Goal: Task Accomplishment & Management: Use online tool/utility

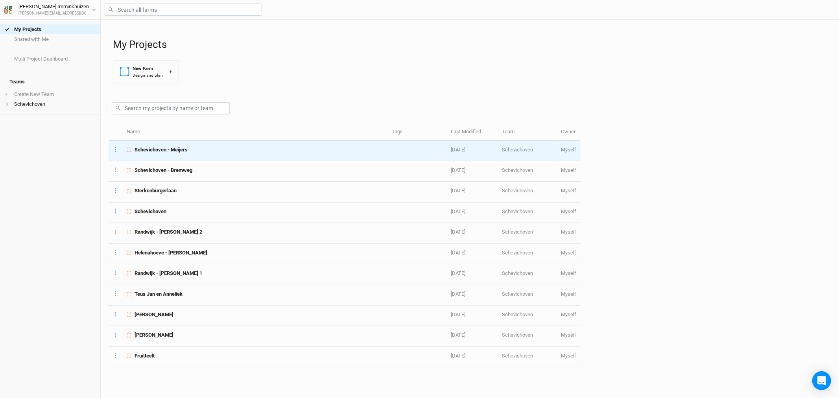
click at [193, 149] on div "Schevichoven - Meijers" at bounding box center [255, 149] width 256 height 7
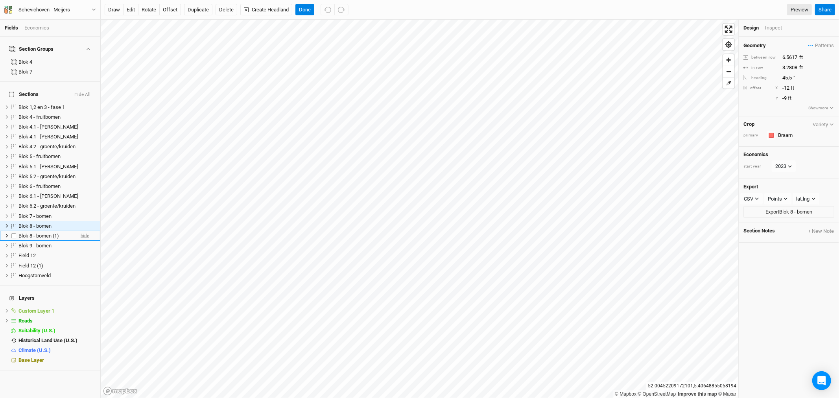
click at [81, 231] on span "hide" at bounding box center [85, 236] width 9 height 10
click at [81, 221] on span "hide" at bounding box center [85, 226] width 9 height 10
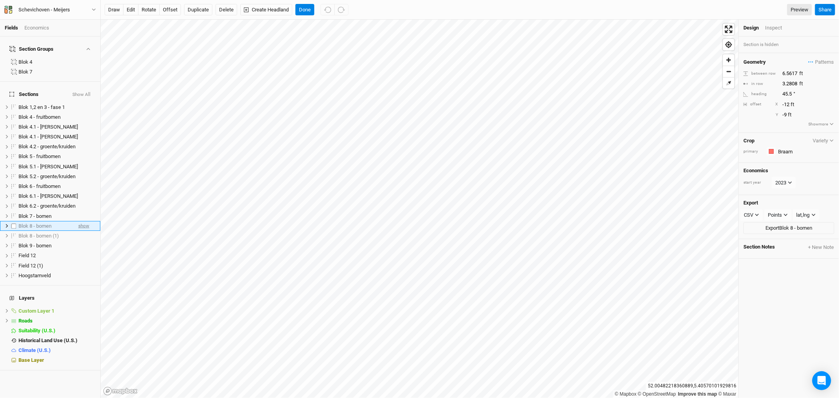
click at [81, 221] on span "show" at bounding box center [83, 226] width 11 height 10
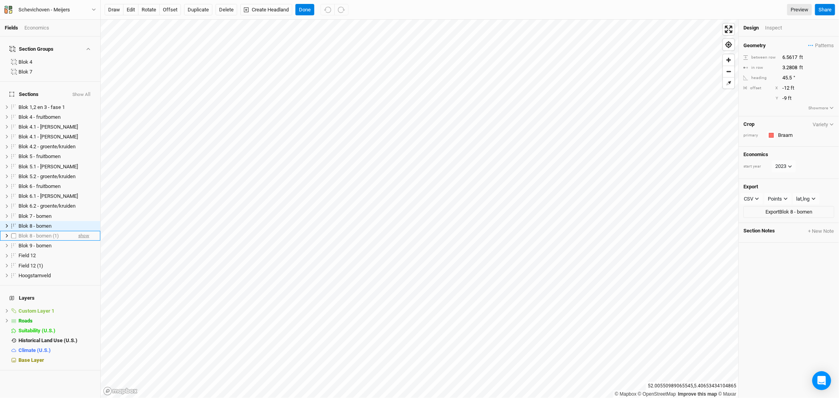
click at [78, 231] on span "show" at bounding box center [83, 236] width 11 height 10
click at [58, 223] on div "Blok 8 - bomen" at bounding box center [46, 226] width 56 height 6
click at [81, 221] on span "hide" at bounding box center [85, 226] width 9 height 10
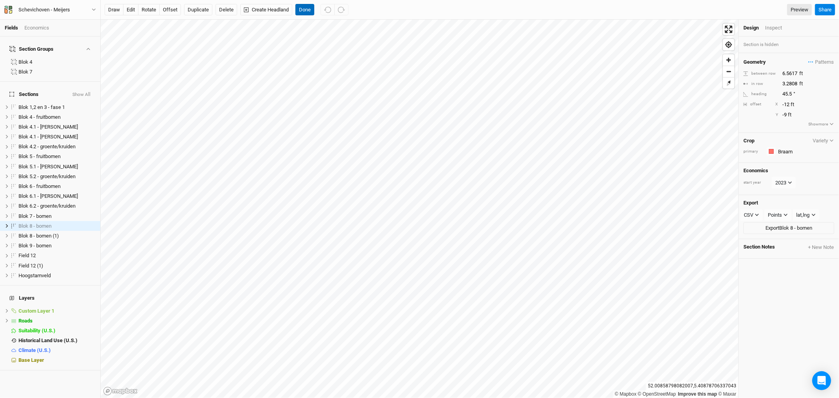
click at [312, 9] on button "Done" at bounding box center [305, 10] width 19 height 12
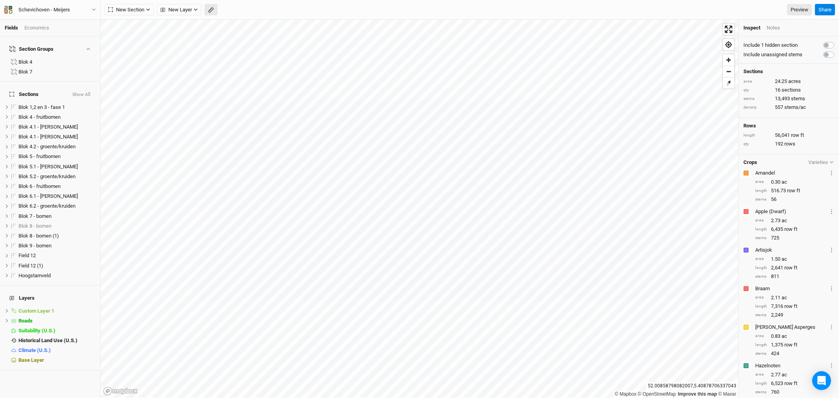
click at [213, 9] on rect "button" at bounding box center [210, 10] width 5 height 6
click at [93, 9] on icon "button" at bounding box center [94, 9] width 4 height 4
click at [77, 63] on button "Metric" at bounding box center [75, 63] width 21 height 12
click at [139, 10] on button "Done" at bounding box center [140, 10] width 19 height 12
click at [42, 213] on span "Blok 7 - bomen" at bounding box center [34, 216] width 33 height 6
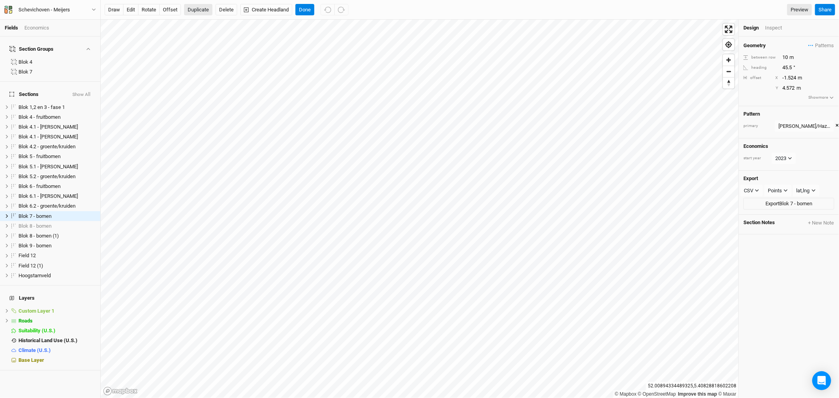
click at [205, 8] on button "Duplicate" at bounding box center [198, 10] width 28 height 12
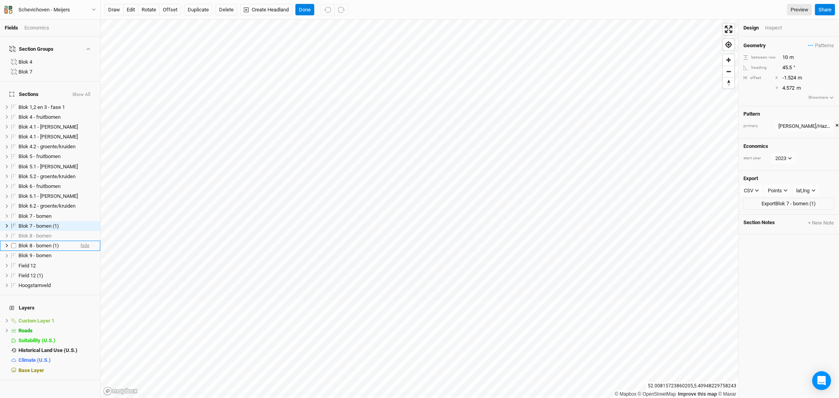
click at [81, 241] on span "hide" at bounding box center [85, 246] width 9 height 10
click at [81, 251] on span "hide" at bounding box center [85, 256] width 9 height 10
click at [81, 261] on span "hide" at bounding box center [85, 266] width 9 height 10
click at [81, 271] on span "hide" at bounding box center [85, 276] width 9 height 10
click at [81, 281] on span "hide" at bounding box center [85, 286] width 9 height 10
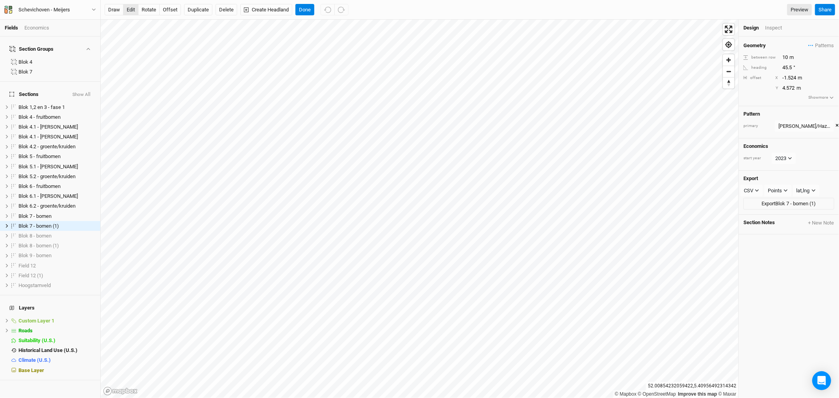
click at [131, 9] on button "edit" at bounding box center [130, 10] width 15 height 12
